Goal: Obtain resource: Download file/media

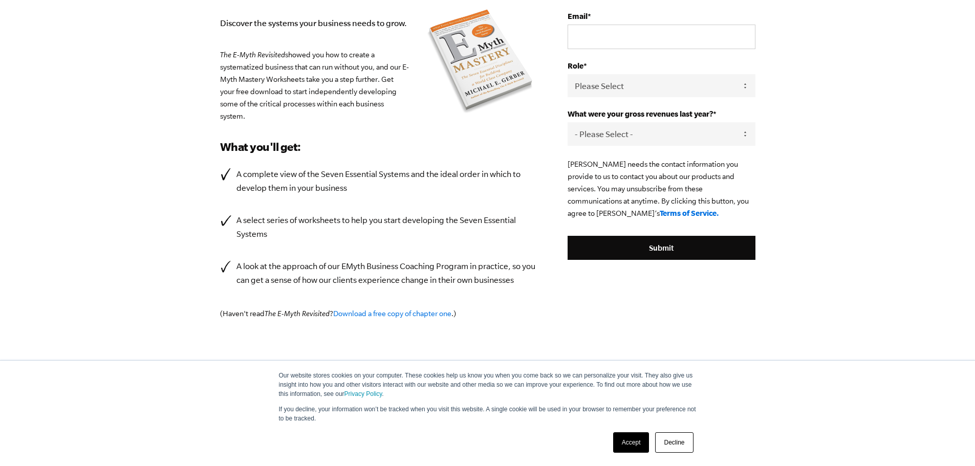
scroll to position [167, 0]
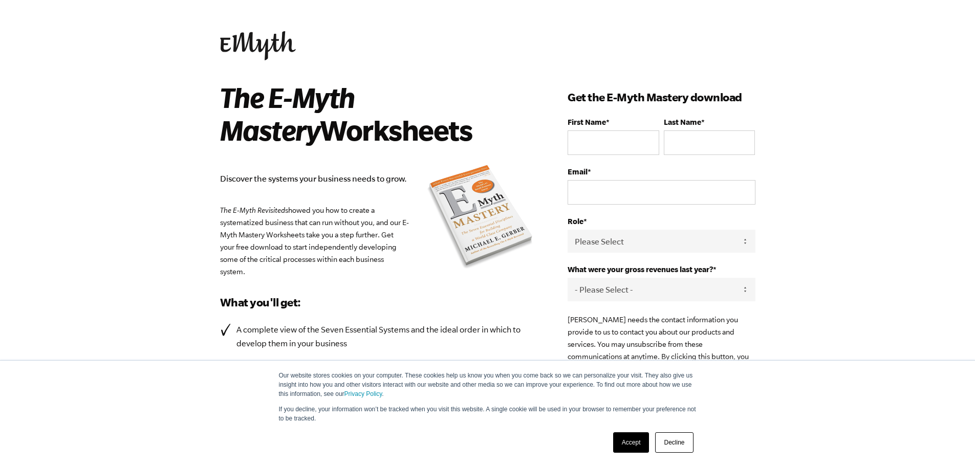
click at [625, 55] on link at bounding box center [487, 45] width 535 height 29
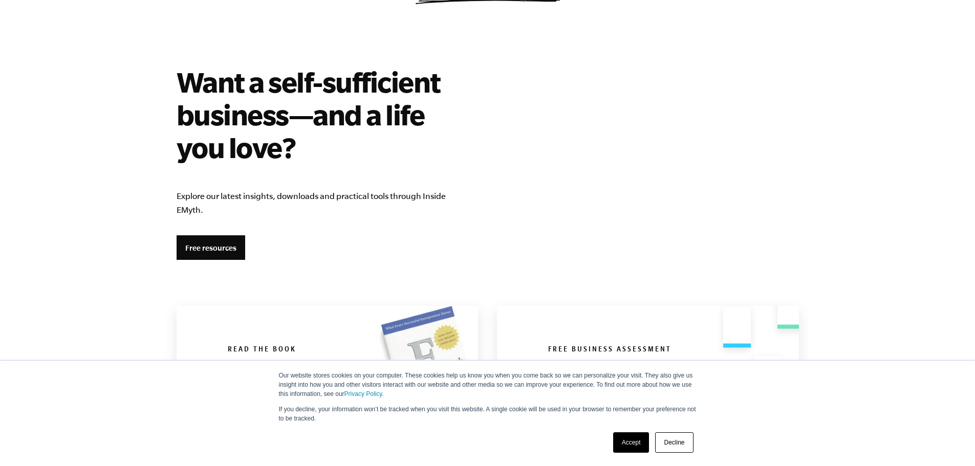
scroll to position [1739, 0]
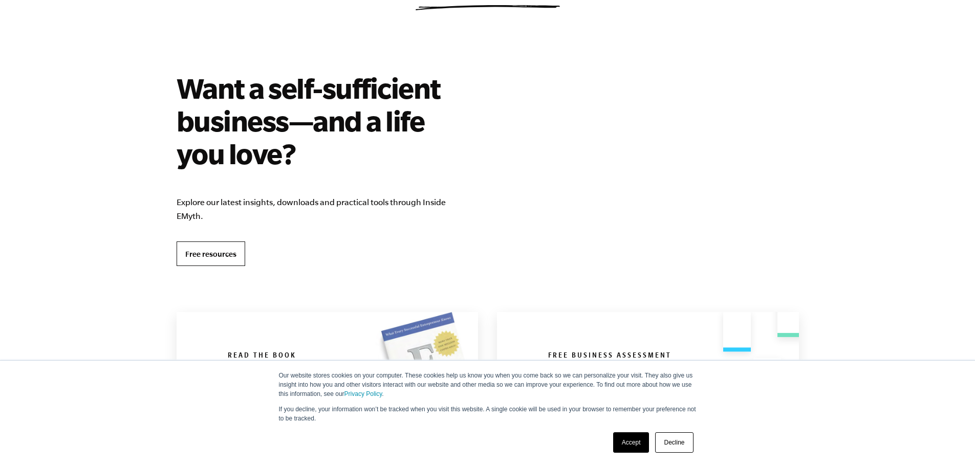
click at [225, 262] on link "Free resources" at bounding box center [210, 253] width 69 height 25
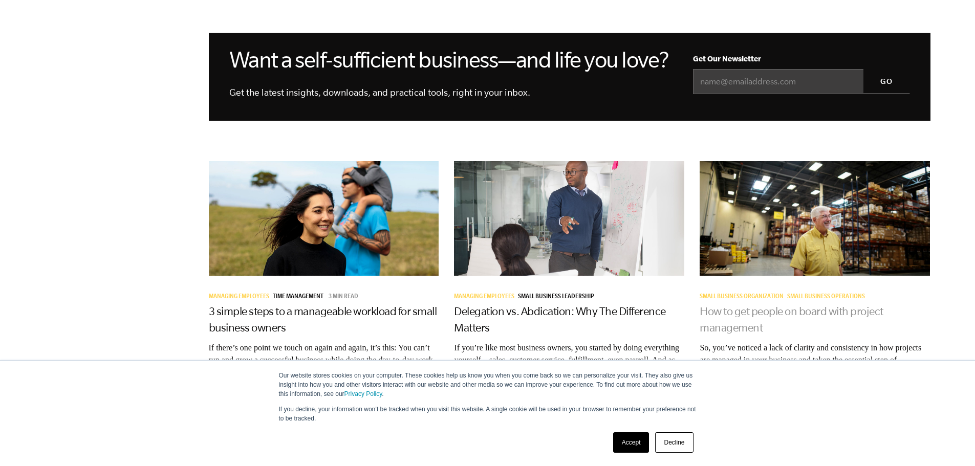
scroll to position [1023, 0]
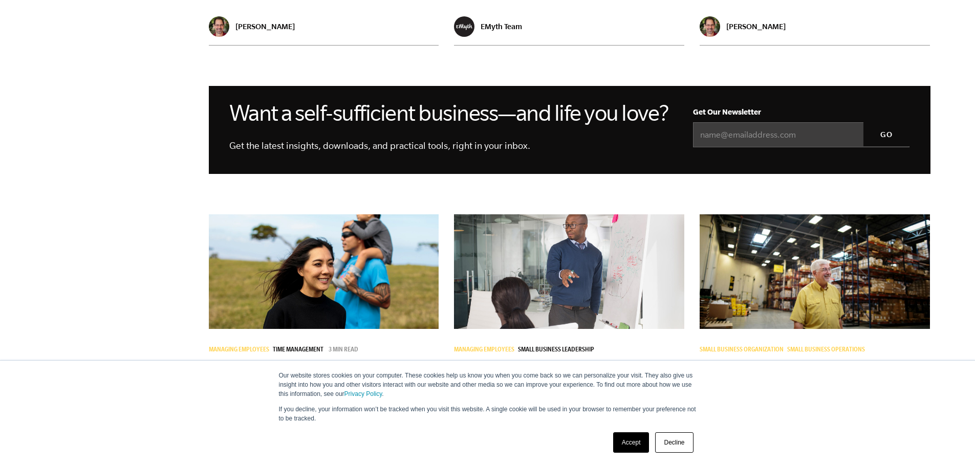
click at [644, 358] on link "Delegation vs. Abdication: Why The Difference Matters" at bounding box center [560, 372] width 212 height 29
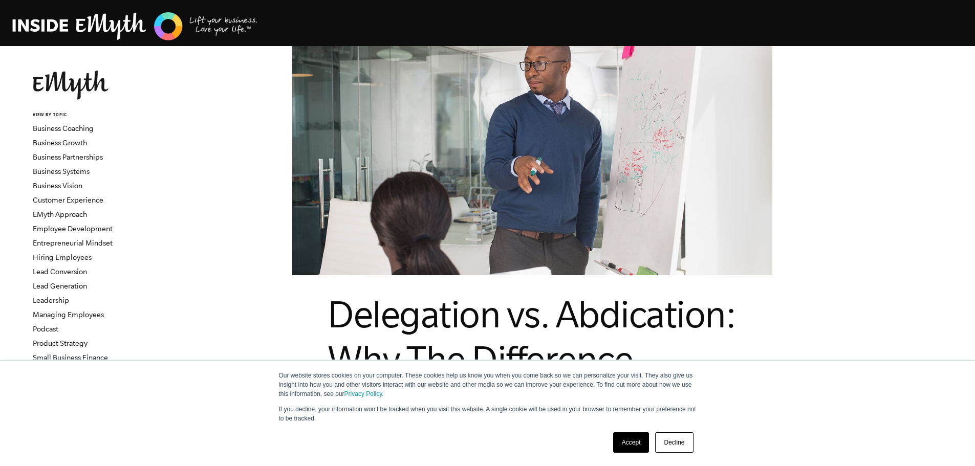
click at [660, 437] on link "Decline" at bounding box center [674, 442] width 38 height 20
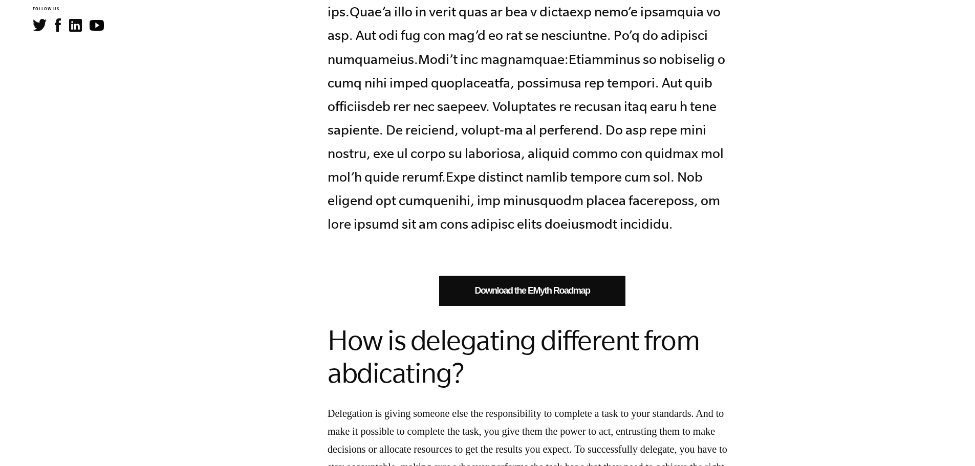
scroll to position [614, 0]
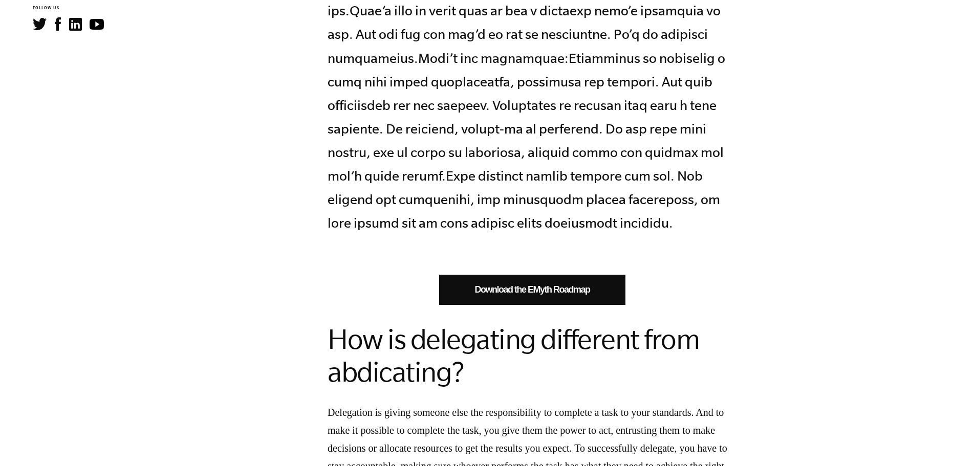
click at [539, 275] on link "Download the EMyth Roadmap" at bounding box center [532, 290] width 186 height 30
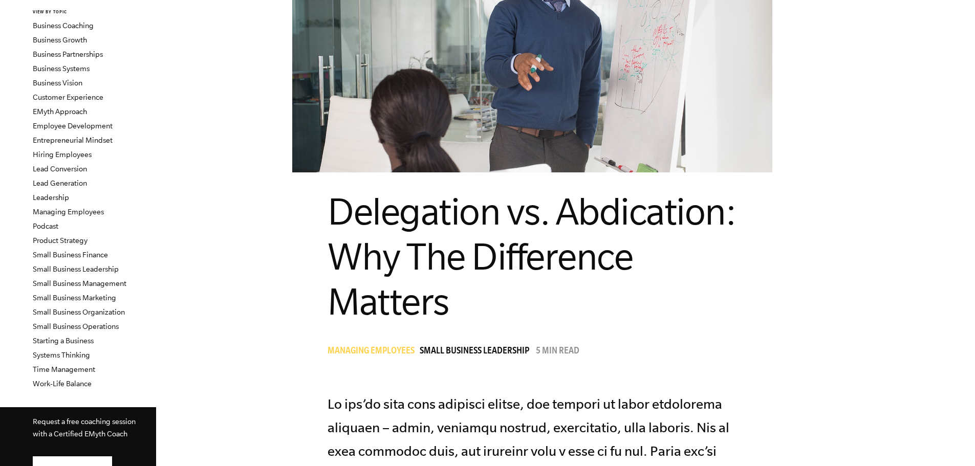
scroll to position [0, 0]
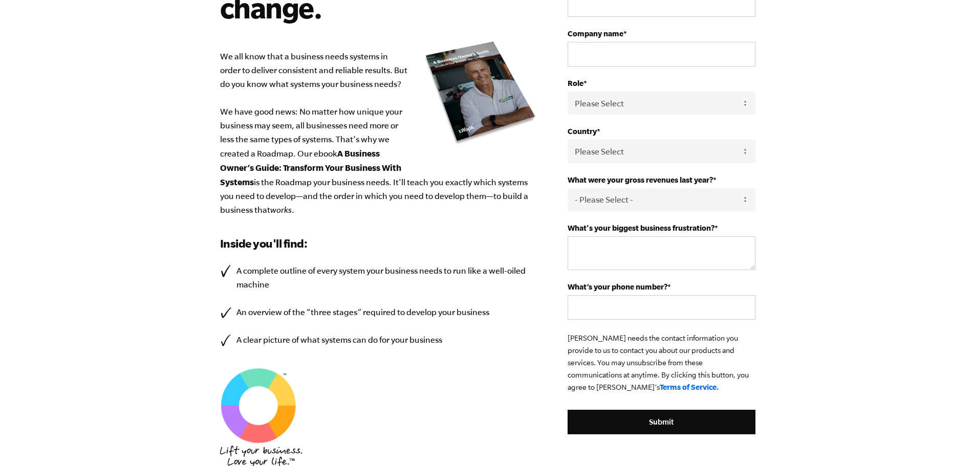
scroll to position [256, 0]
